Goal: Find contact information: Find contact information

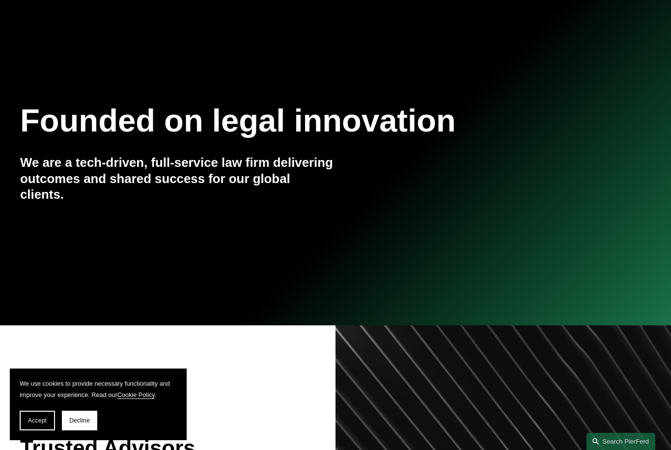
scroll to position [73, 0]
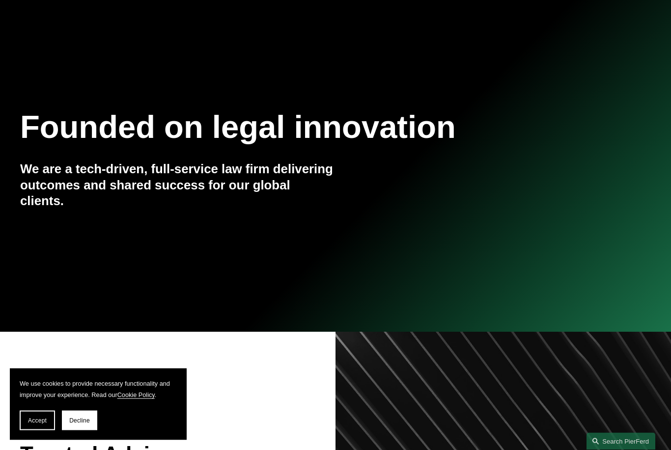
click at [116, 431] on div "Accept Decline" at bounding box center [98, 421] width 157 height 20
click at [88, 424] on span "Decline" at bounding box center [79, 420] width 21 height 7
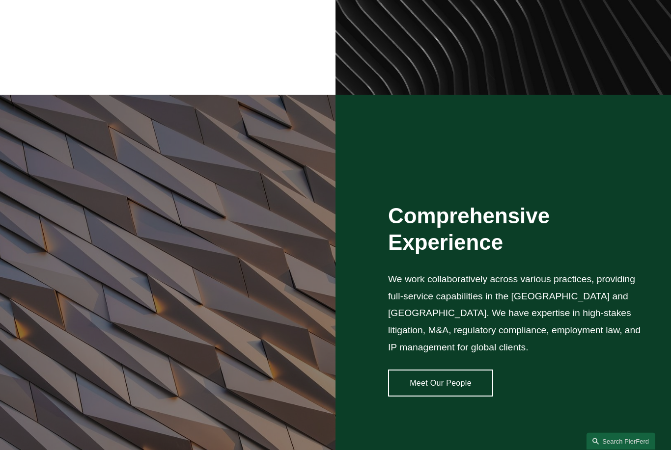
scroll to position [668, 0]
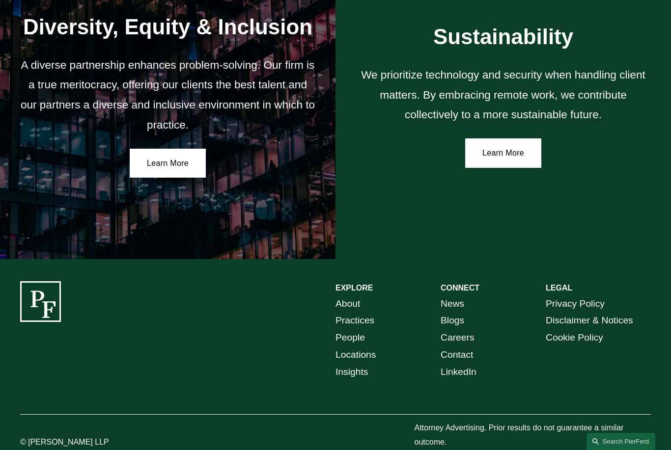
scroll to position [1604, 0]
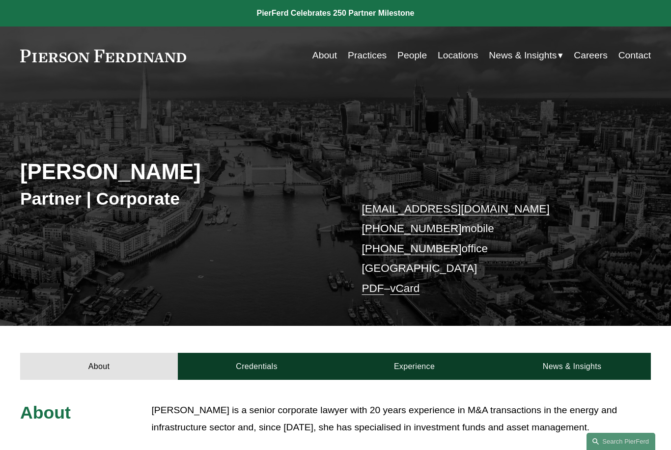
click at [640, 58] on link "Contact" at bounding box center [634, 55] width 32 height 19
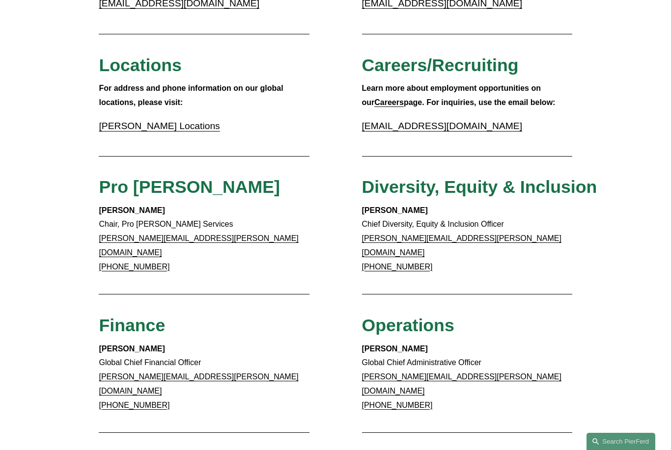
scroll to position [290, 0]
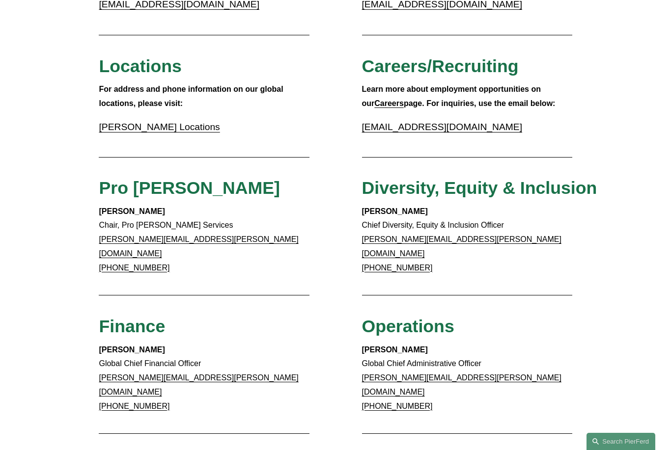
click at [450, 240] on link "[PERSON_NAME][EMAIL_ADDRESS][PERSON_NAME][DOMAIN_NAME]" at bounding box center [461, 246] width 199 height 23
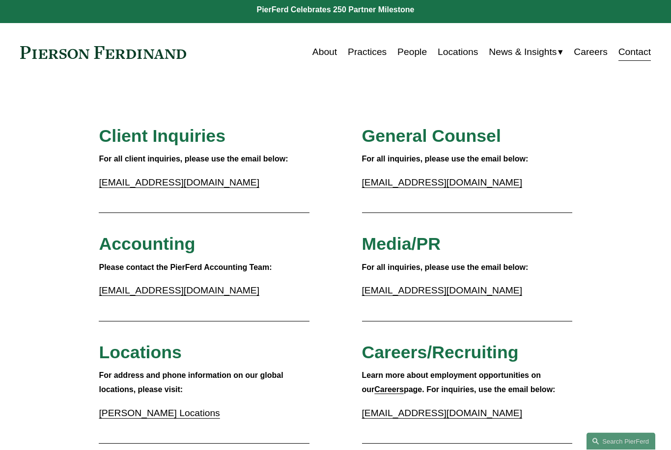
scroll to position [0, 0]
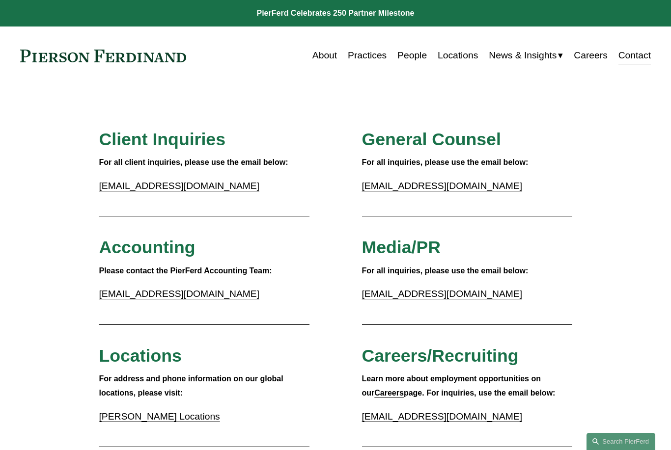
click at [139, 134] on span "Client Inquiries" at bounding box center [162, 140] width 127 height 20
